Goal: Information Seeking & Learning: Learn about a topic

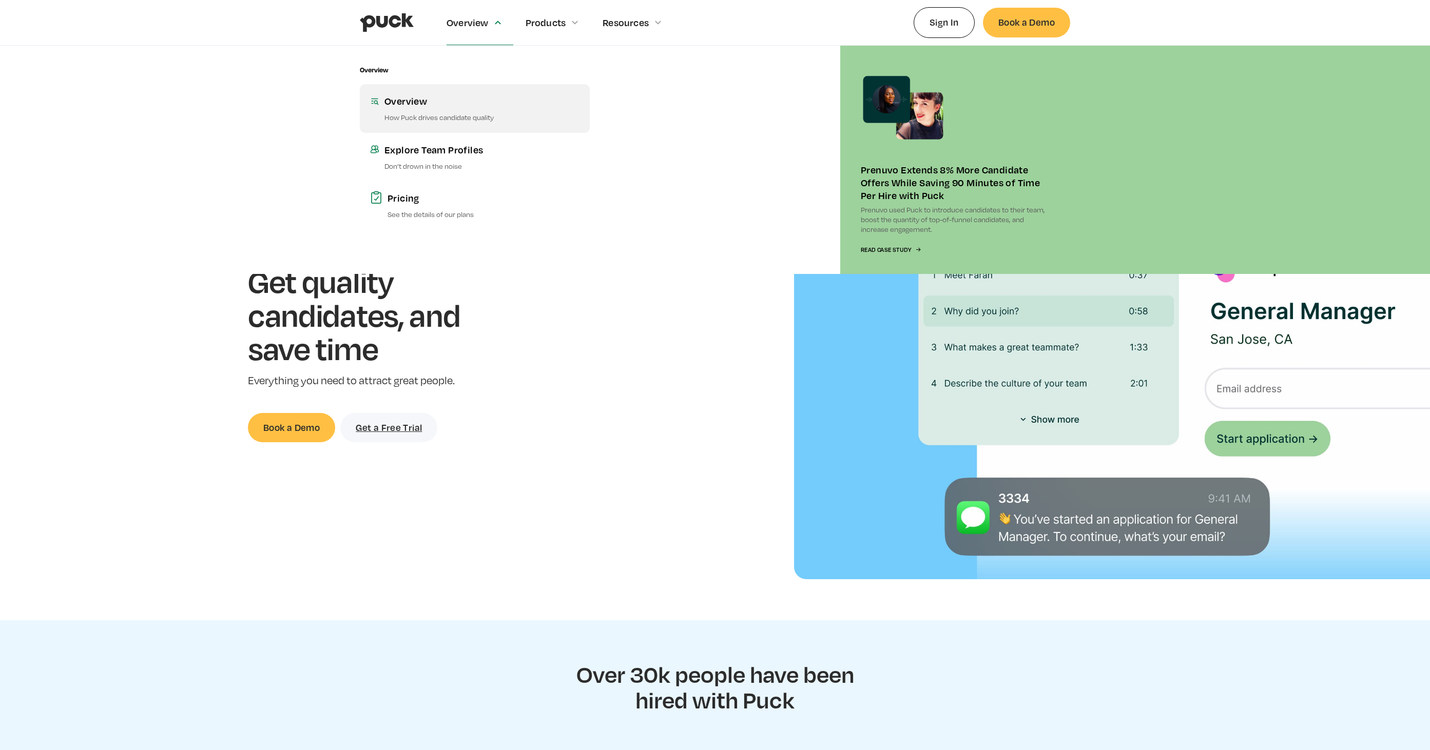
click at [425, 94] on div "Overview" at bounding box center [481, 100] width 195 height 13
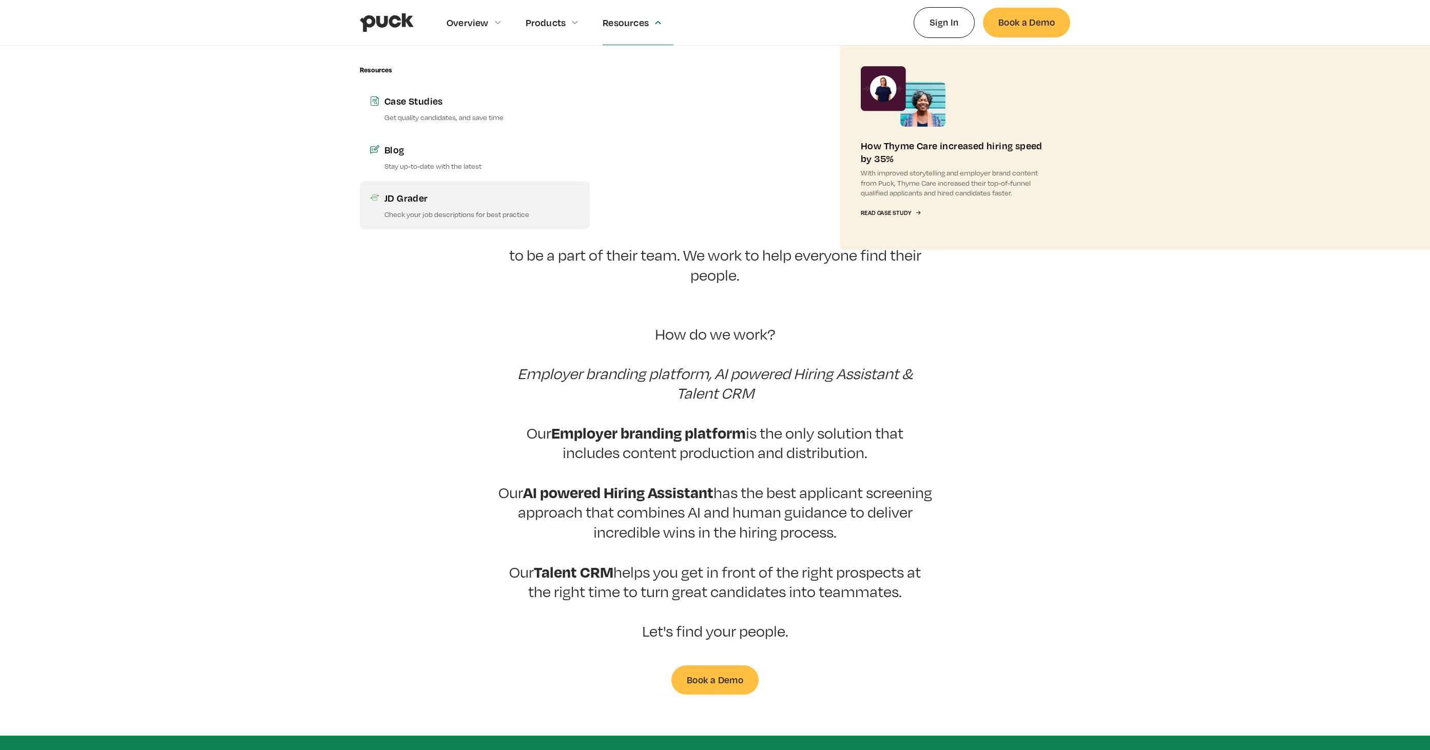
click at [512, 188] on link "JD Grader Check your job descriptions for best practice" at bounding box center [475, 205] width 230 height 48
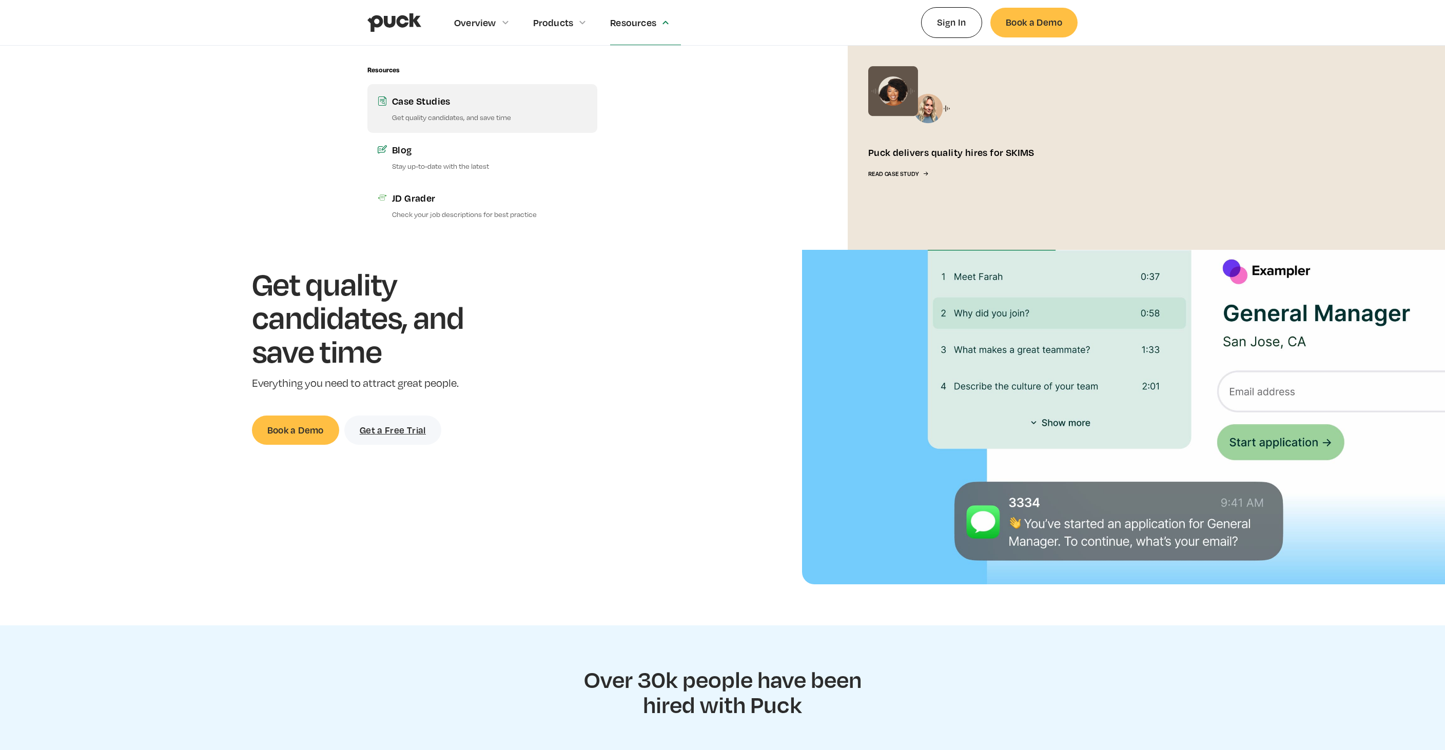
click at [499, 111] on link "Case Studies Get quality candidates, and save time" at bounding box center [482, 108] width 230 height 48
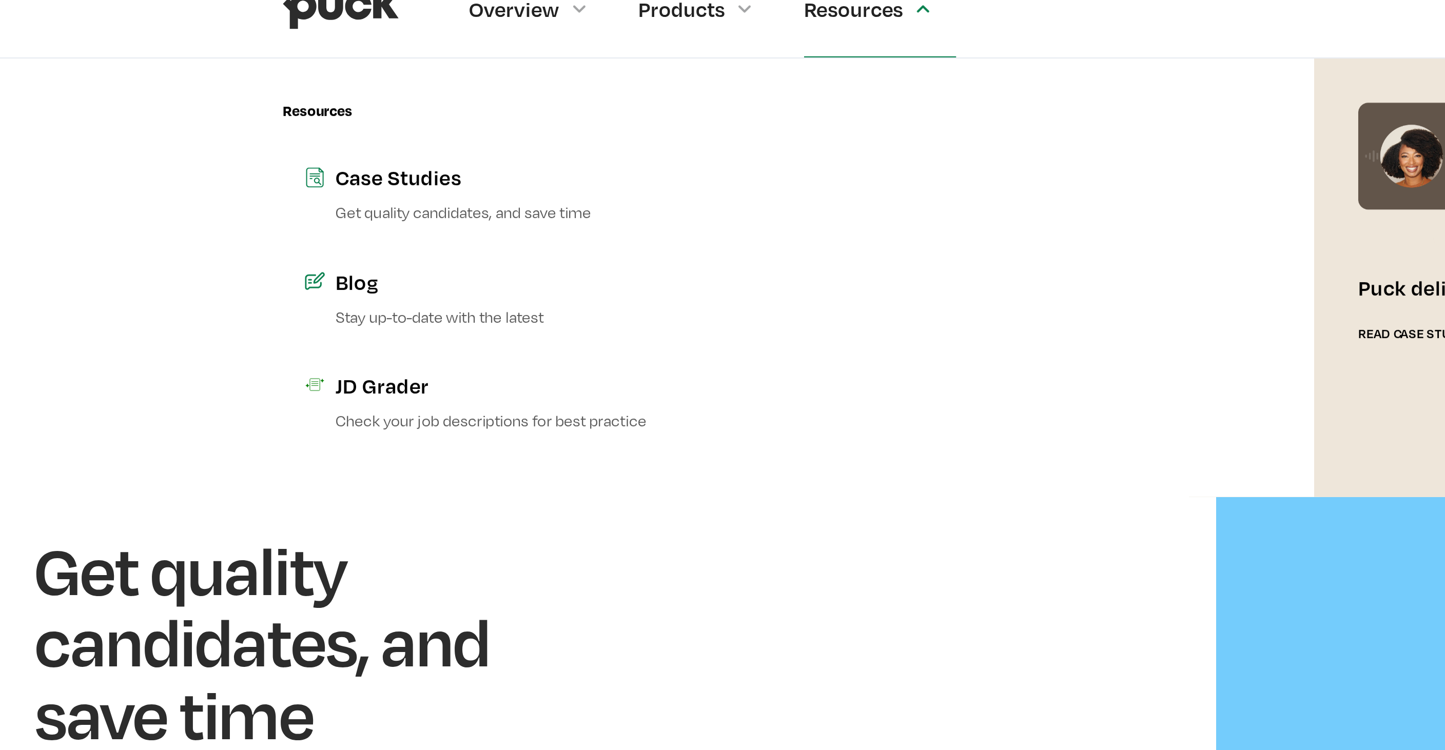
drag, startPoint x: 526, startPoint y: 120, endPoint x: 632, endPoint y: 18, distance: 146.3
